Goal: Task Accomplishment & Management: Use online tool/utility

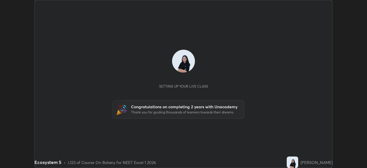
scroll to position [168, 367]
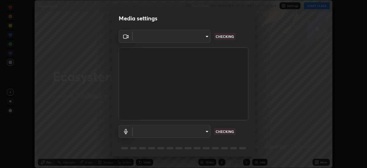
type input "7db3104c3122a209b332b64619111aa91615a24fb0de166504fa5909fce8eb30"
type input "communications"
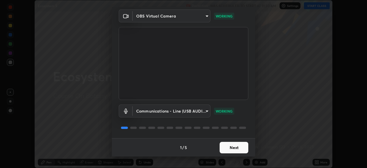
click at [242, 148] on button "Next" at bounding box center [234, 147] width 29 height 11
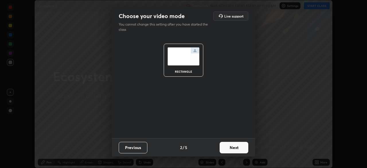
scroll to position [0, 0]
click at [240, 146] on button "Next" at bounding box center [234, 147] width 29 height 11
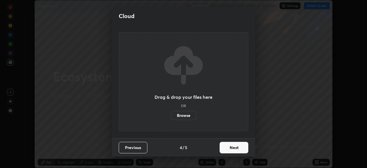
click at [239, 146] on button "Next" at bounding box center [234, 147] width 29 height 11
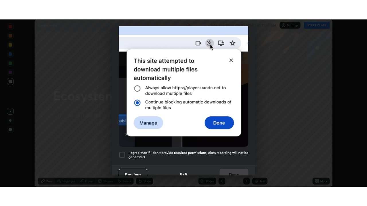
scroll to position [137, 0]
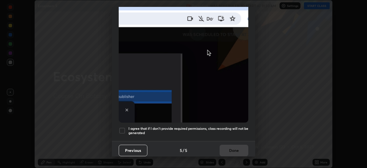
click at [120, 127] on div at bounding box center [122, 130] width 7 height 7
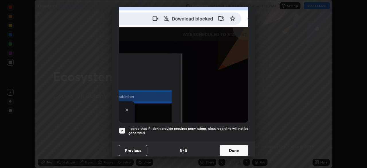
click at [234, 146] on button "Done" at bounding box center [234, 149] width 29 height 11
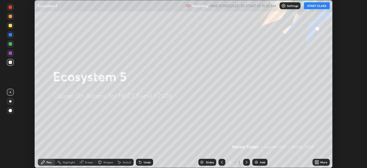
click at [308, 6] on button "START CLASS" at bounding box center [317, 5] width 26 height 7
click at [320, 162] on div "More" at bounding box center [323, 162] width 7 height 3
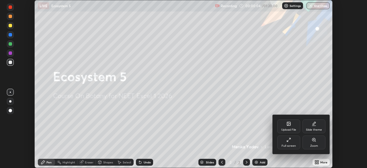
click at [296, 142] on div "Full screen" at bounding box center [288, 142] width 23 height 14
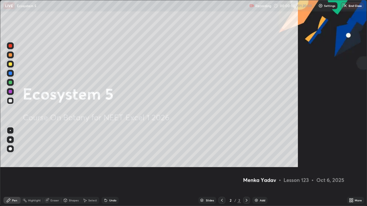
scroll to position [206, 367]
